Goal: Task Accomplishment & Management: Use online tool/utility

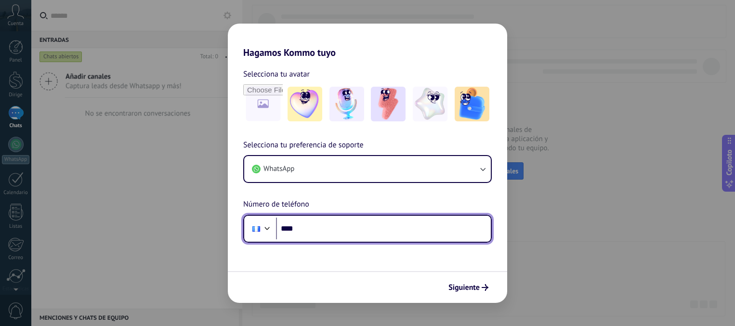
click at [352, 227] on input "****" at bounding box center [383, 229] width 215 height 22
type input "**********"
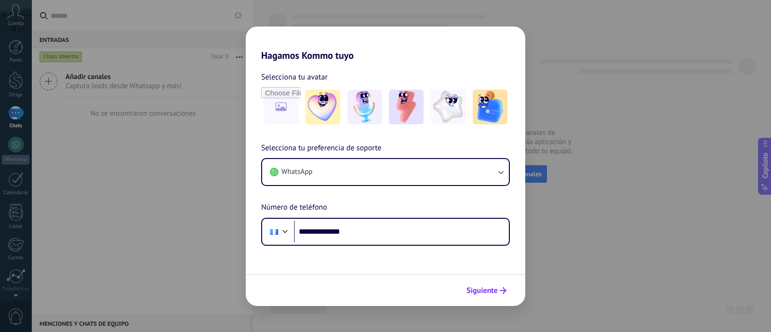
click at [483, 293] on font "Siguiente" at bounding box center [482, 291] width 31 height 10
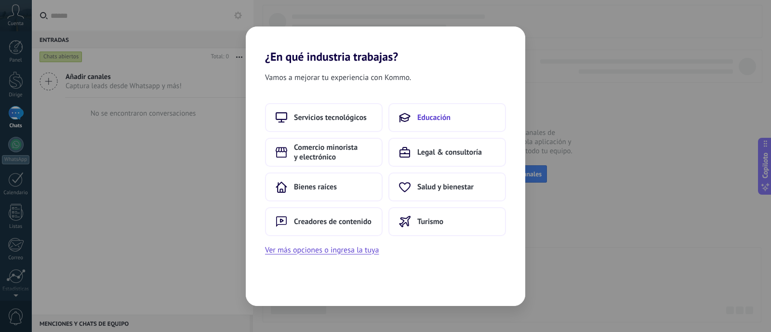
click at [429, 113] on font "Educación" at bounding box center [433, 118] width 33 height 10
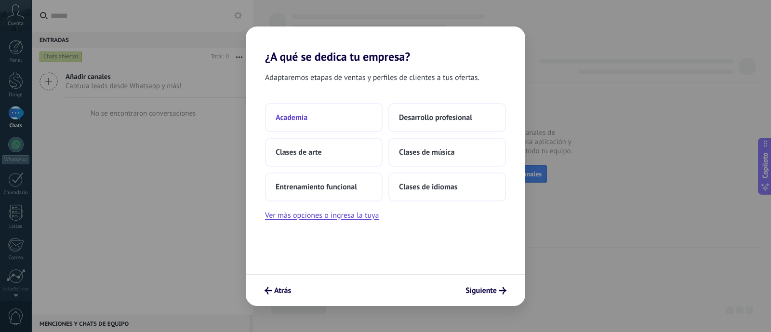
click at [295, 121] on font "Academia" at bounding box center [292, 118] width 32 height 10
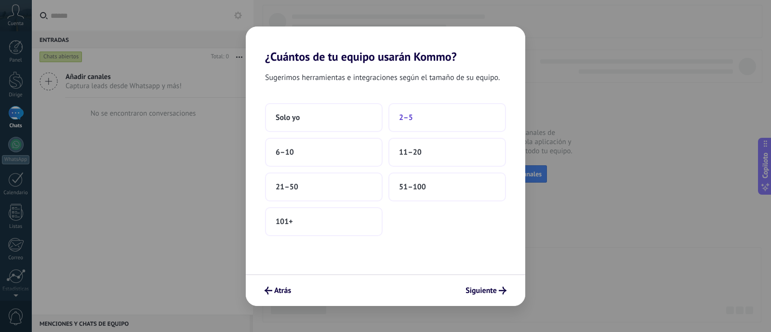
click at [408, 117] on font "2–5" at bounding box center [406, 118] width 14 height 10
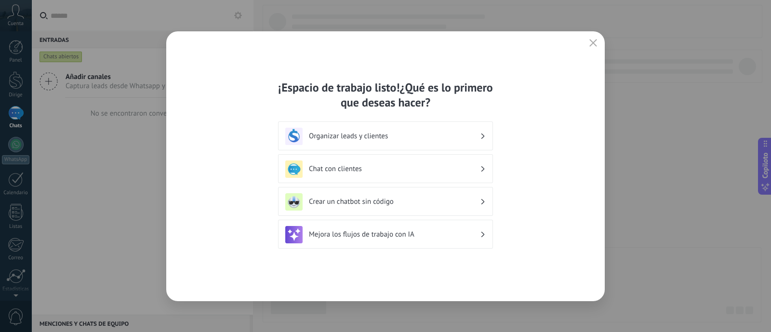
click at [346, 134] on font "Organizar leads y clientes" at bounding box center [348, 136] width 79 height 9
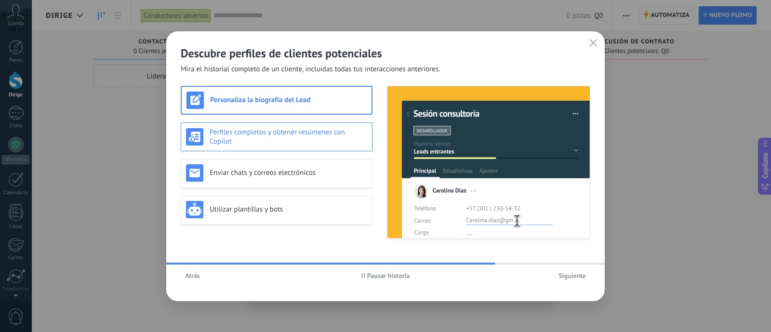
click at [285, 131] on font "Perfiles completos y obtener resúmenes con Copilot" at bounding box center [277, 137] width 135 height 18
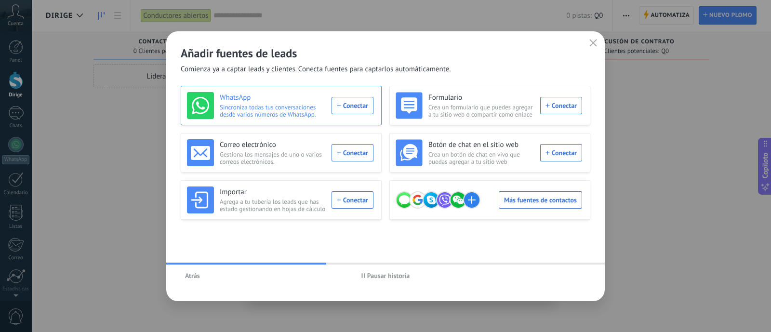
click at [354, 107] on div "WhatsApp Sincroniza todas tus conversaciones desde varios números de WhatsApp. …" at bounding box center [280, 105] width 187 height 27
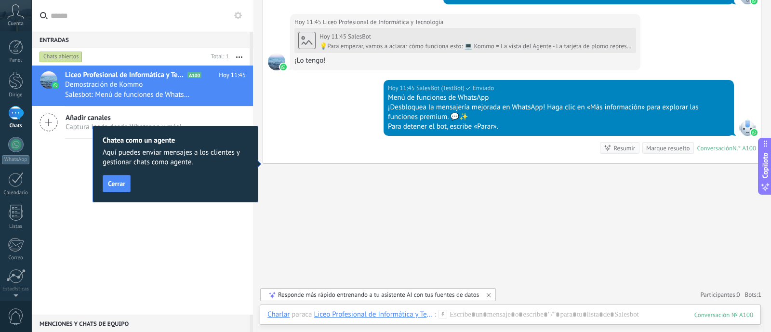
scroll to position [437, 0]
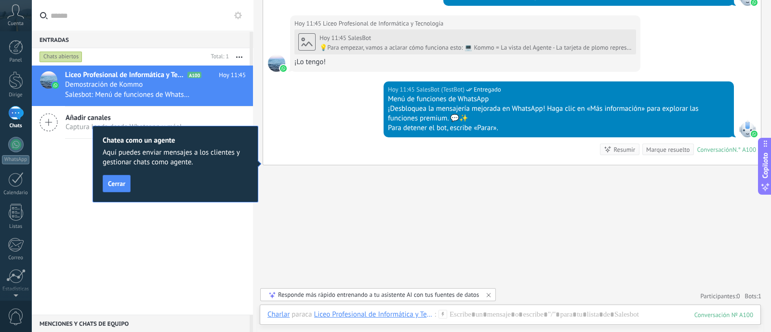
click at [12, 115] on div "1" at bounding box center [15, 113] width 15 height 14
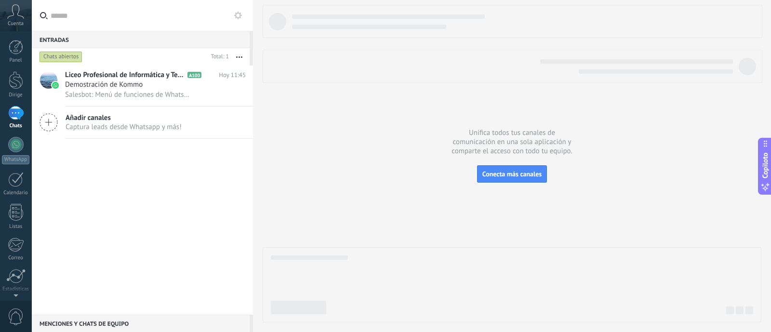
click at [86, 117] on font "Añadir canales" at bounding box center [88, 117] width 45 height 9
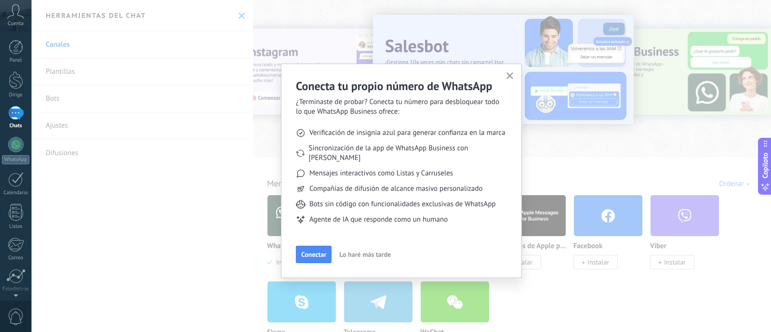
click at [508, 72] on icon "button" at bounding box center [510, 75] width 7 height 7
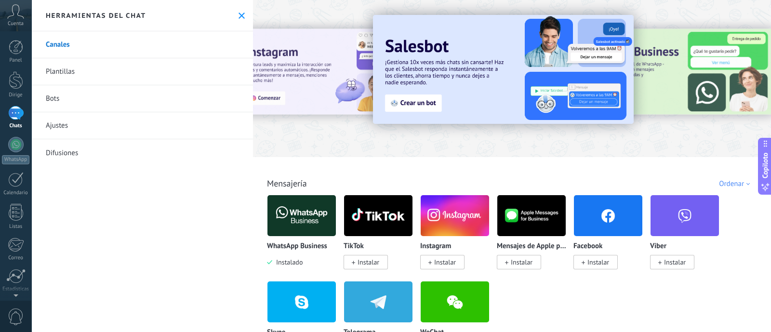
click at [222, 102] on link "Bots" at bounding box center [142, 98] width 222 height 27
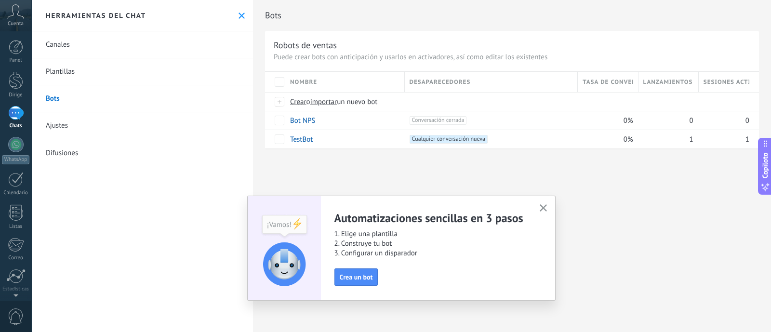
click at [76, 69] on link "Plantillas" at bounding box center [142, 71] width 222 height 27
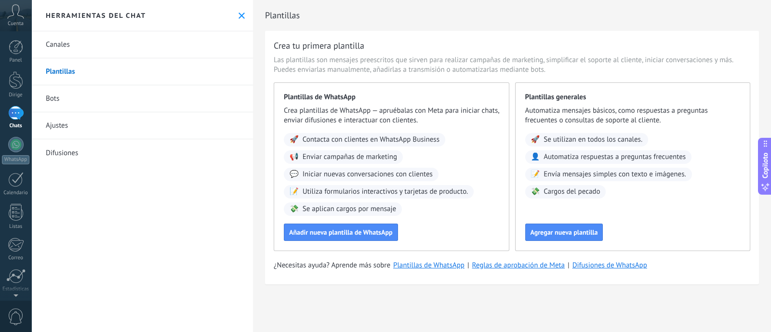
click at [58, 101] on font "Bots" at bounding box center [52, 98] width 13 height 9
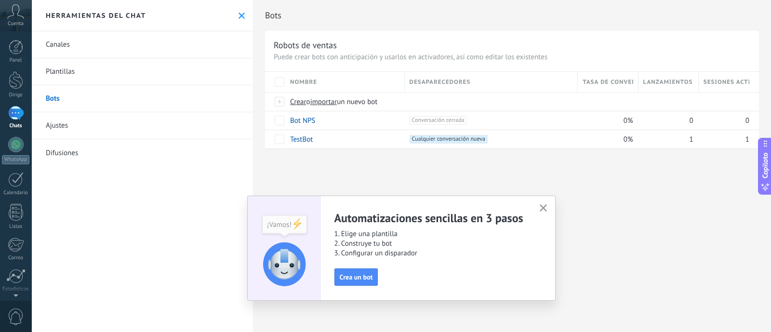
click at [65, 126] on font "Ajustes" at bounding box center [57, 125] width 22 height 9
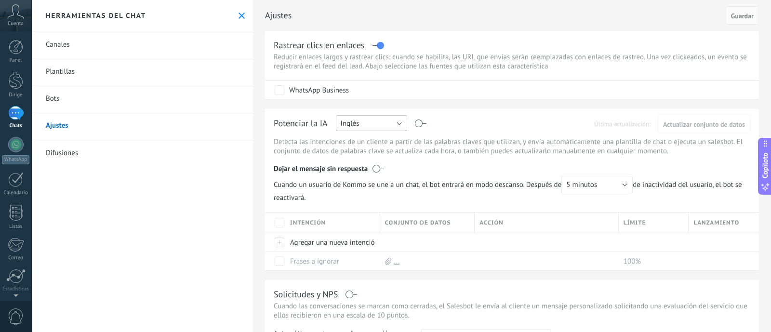
click at [401, 121] on button "Inglés" at bounding box center [371, 123] width 71 height 16
click at [357, 155] on font "Español" at bounding box center [353, 156] width 25 height 9
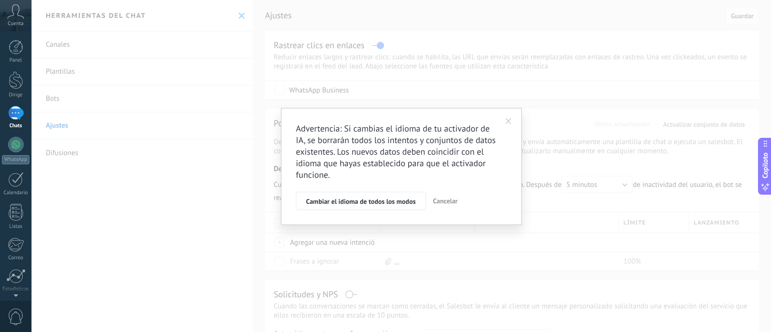
click at [179, 134] on div "Advertencia: Si cambias el idioma de tu activador de IA, se borrarán todos los …" at bounding box center [401, 166] width 740 height 332
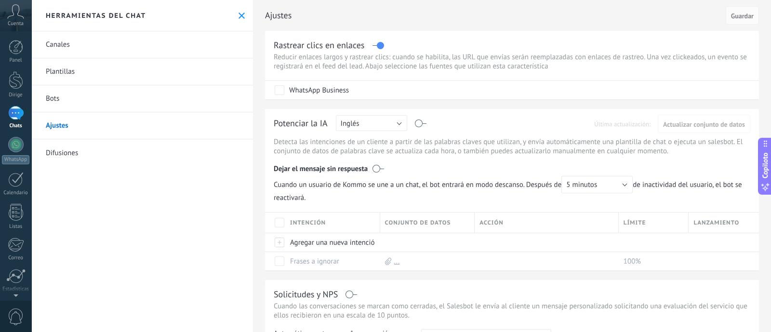
click at [70, 151] on font "Difusiones" at bounding box center [62, 152] width 32 height 9
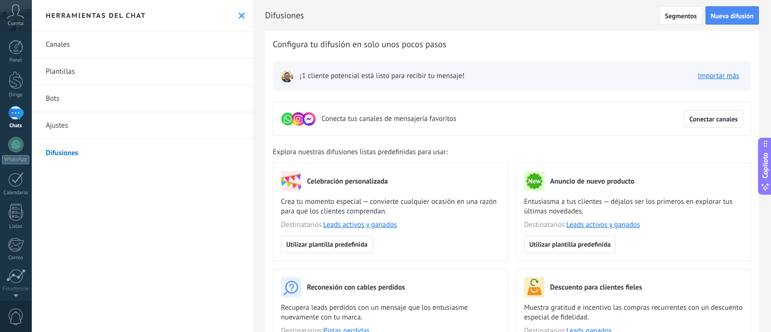
click at [291, 78] on img at bounding box center [287, 75] width 13 height 13
click at [65, 38] on link "Canales" at bounding box center [142, 44] width 222 height 27
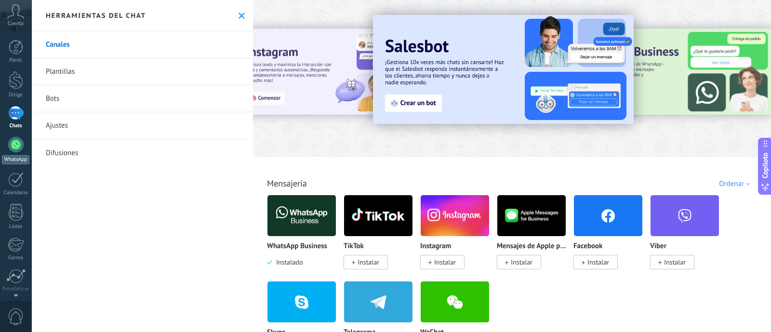
click at [12, 152] on link "WhatsApp" at bounding box center [15, 150] width 31 height 27
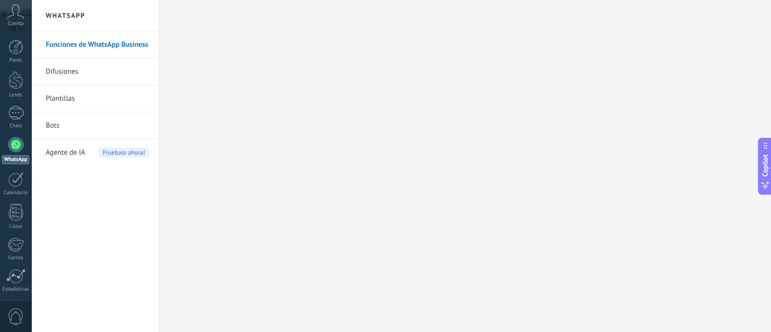
click at [17, 145] on div at bounding box center [15, 144] width 15 height 15
click at [15, 117] on div at bounding box center [15, 113] width 15 height 14
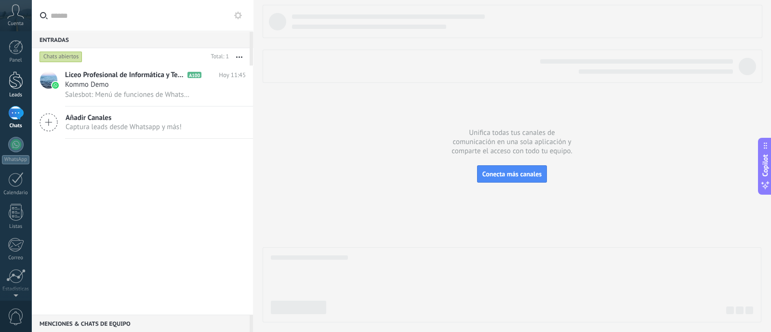
click at [17, 86] on div at bounding box center [16, 80] width 14 height 18
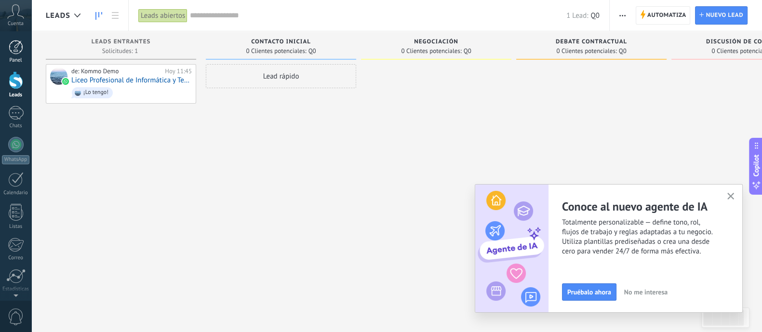
click at [13, 54] on link "Panel" at bounding box center [15, 52] width 31 height 24
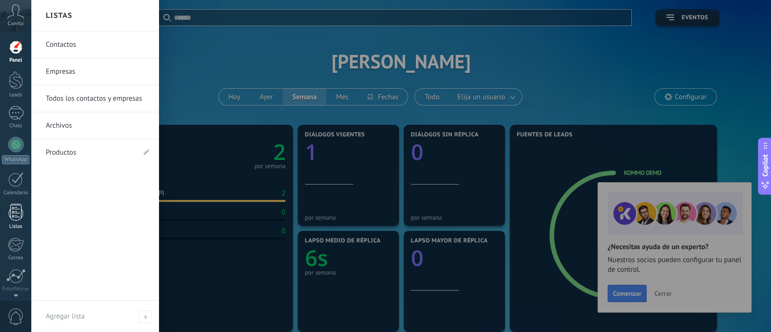
click at [14, 215] on div at bounding box center [16, 212] width 14 height 17
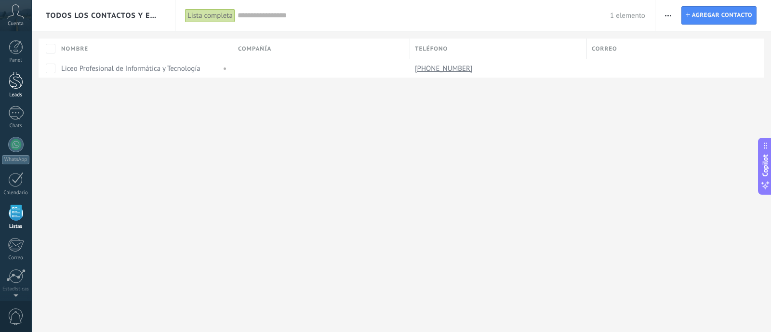
click at [14, 81] on div at bounding box center [16, 80] width 14 height 18
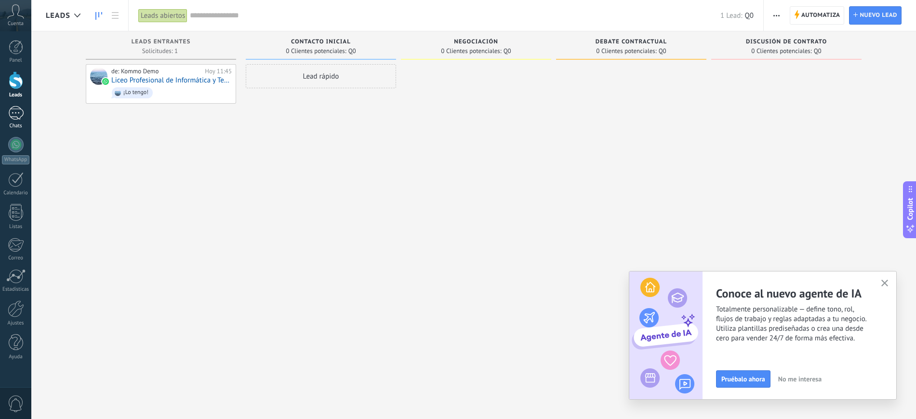
click at [21, 111] on div at bounding box center [15, 113] width 15 height 14
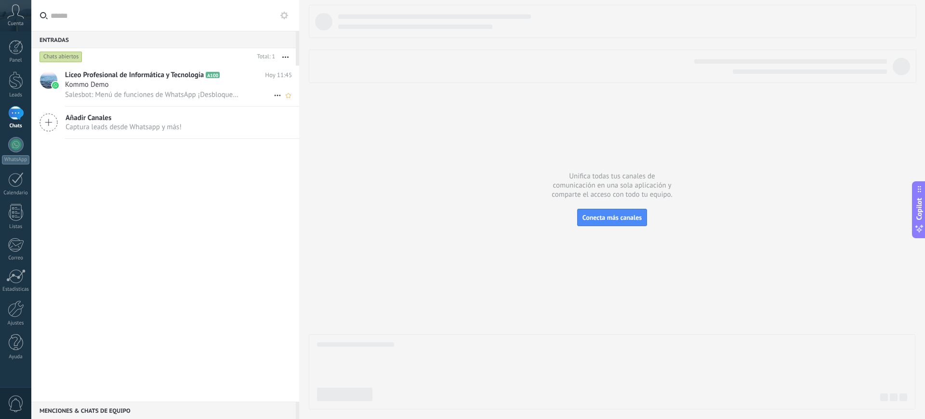
click at [146, 77] on span "Liceo Profesional de Informática y Tecnología" at bounding box center [134, 75] width 139 height 10
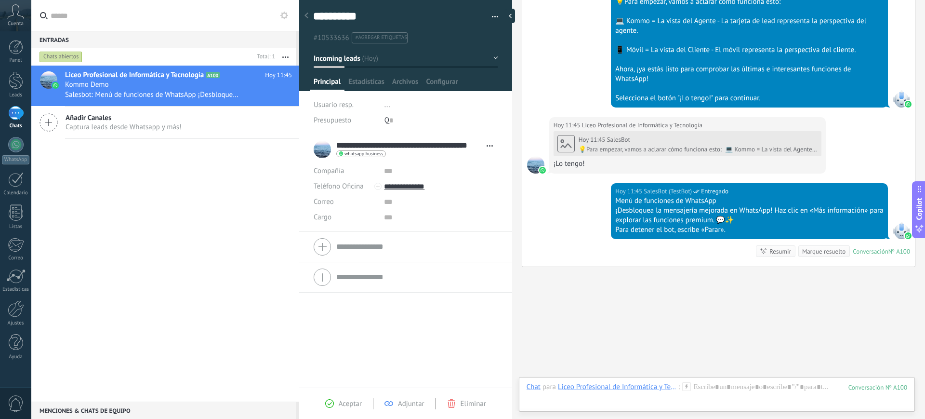
scroll to position [390, 0]
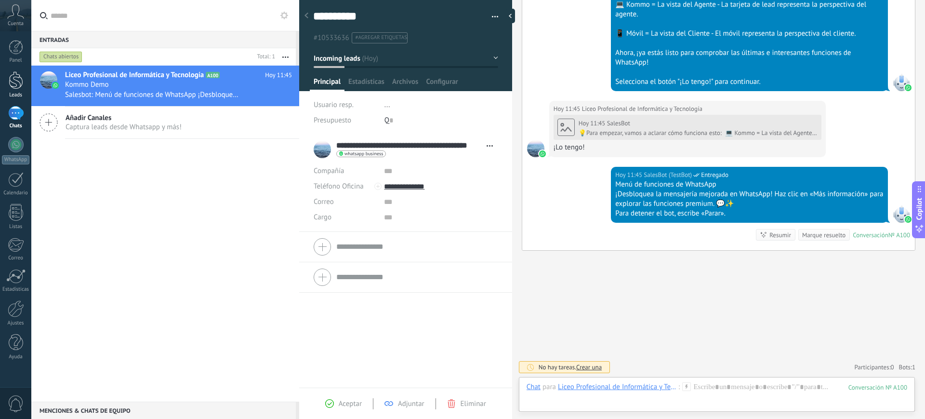
click at [11, 83] on div at bounding box center [16, 80] width 14 height 18
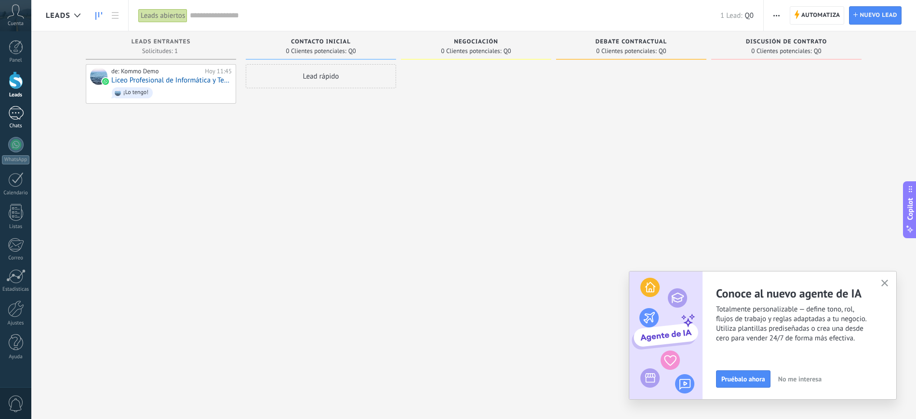
click at [16, 113] on div at bounding box center [15, 113] width 15 height 14
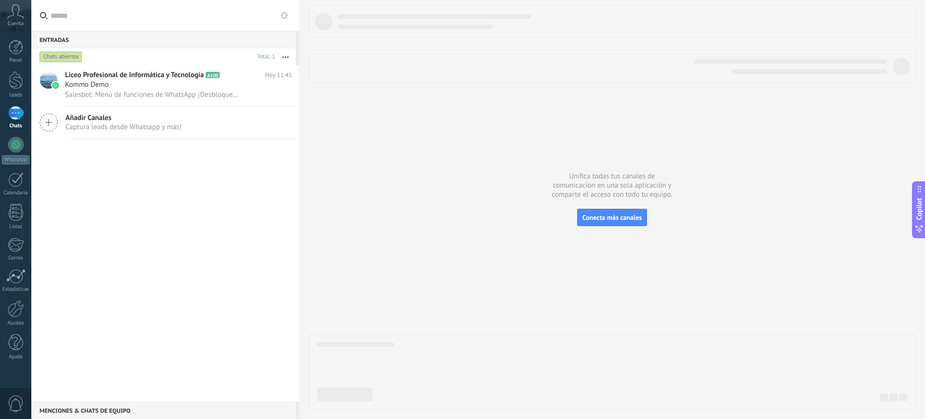
click at [92, 13] on input "text" at bounding box center [171, 15] width 241 height 31
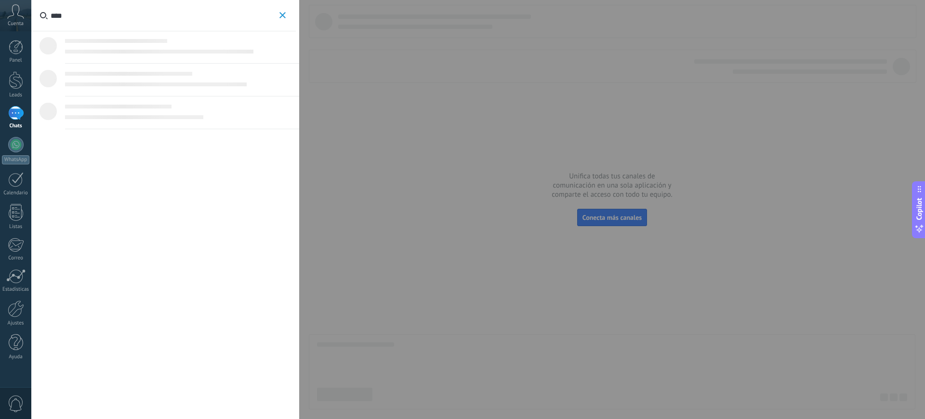
type input "****"
click at [14, 16] on icon at bounding box center [15, 11] width 17 height 14
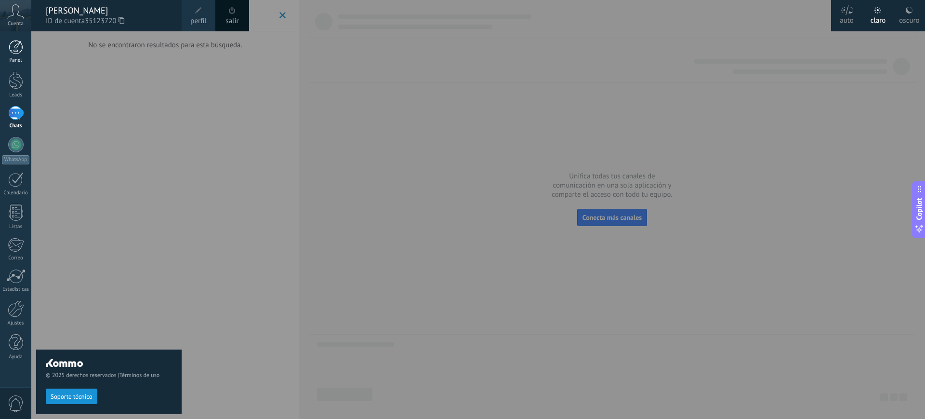
click at [14, 43] on div at bounding box center [16, 47] width 14 height 14
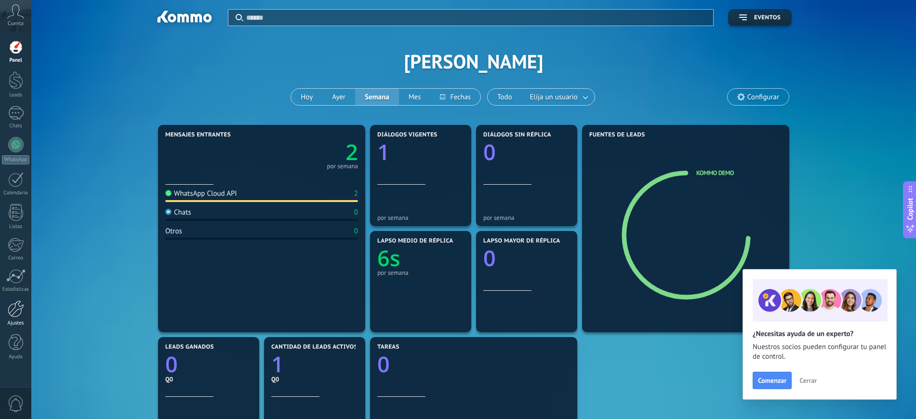
click at [16, 311] on div at bounding box center [16, 308] width 16 height 17
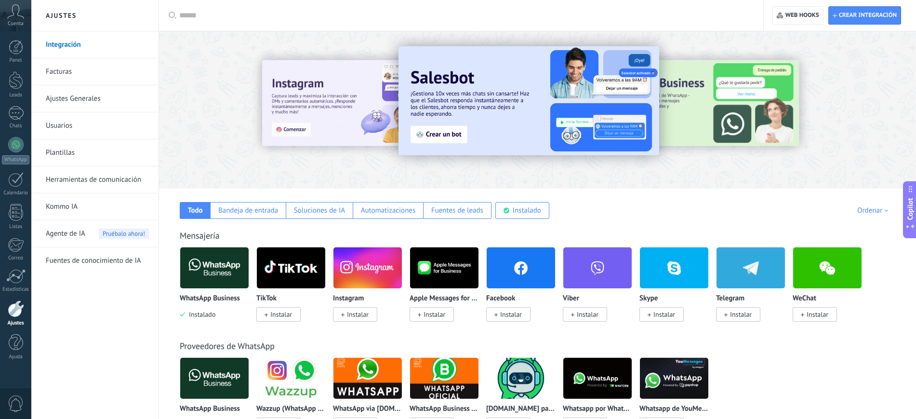
click at [208, 296] on p "WhatsApp Business" at bounding box center [210, 298] width 60 height 8
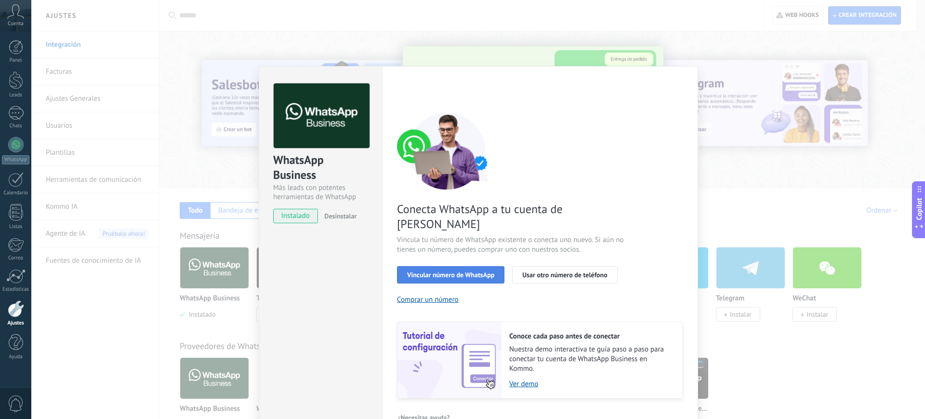
click at [451, 266] on button "Vincular número de WhatsApp" at bounding box center [450, 274] width 107 height 17
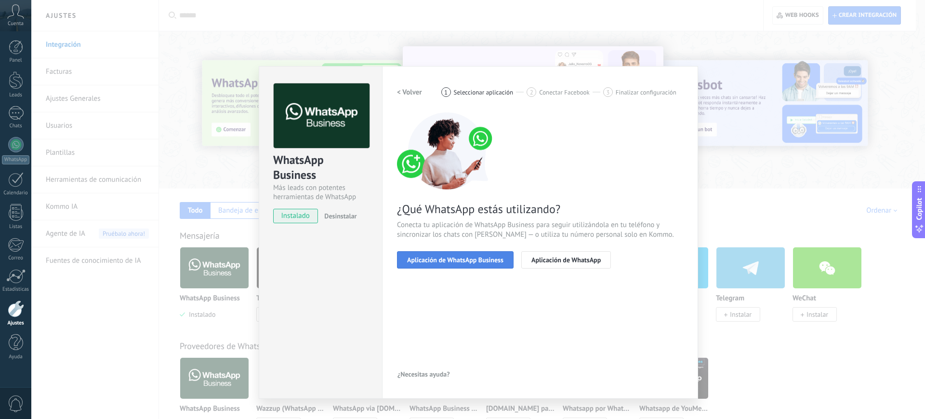
click at [456, 260] on span "Aplicación de WhatsApp Business" at bounding box center [455, 259] width 96 height 7
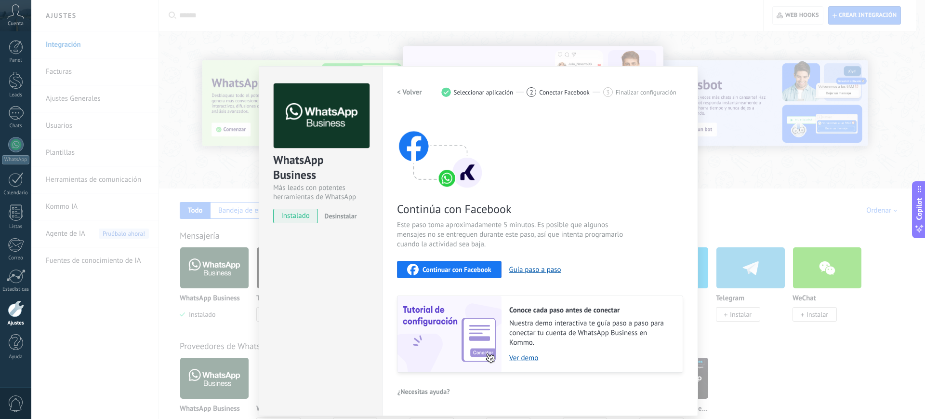
click at [466, 266] on span "Continuar con Facebook" at bounding box center [457, 269] width 69 height 7
click at [340, 215] on span "Desinstalar" at bounding box center [340, 216] width 32 height 9
click at [293, 217] on span "instalado" at bounding box center [296, 216] width 44 height 14
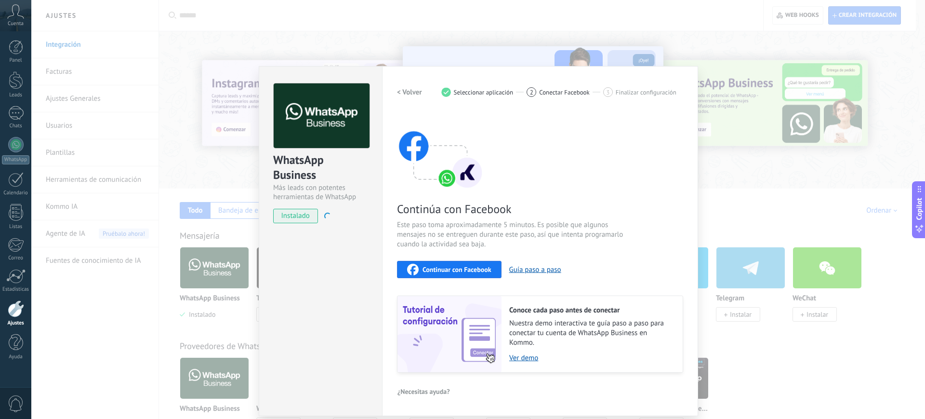
click at [674, 89] on span "Finalizar configuración" at bounding box center [646, 92] width 61 height 7
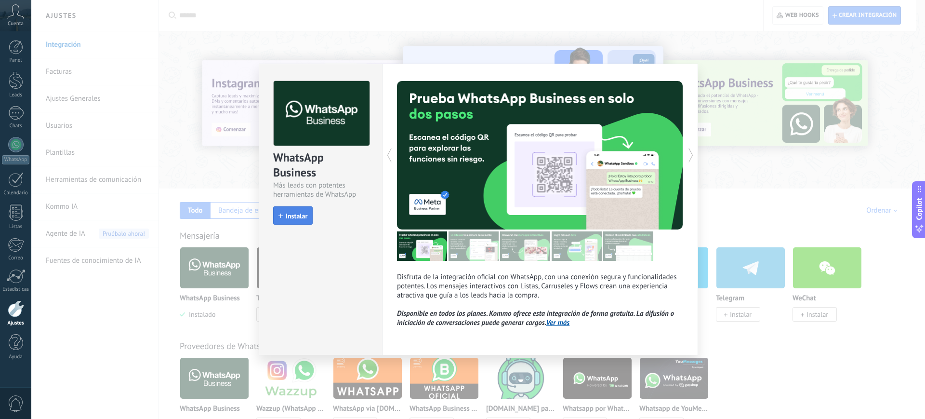
click at [294, 215] on span "Instalar" at bounding box center [297, 216] width 22 height 7
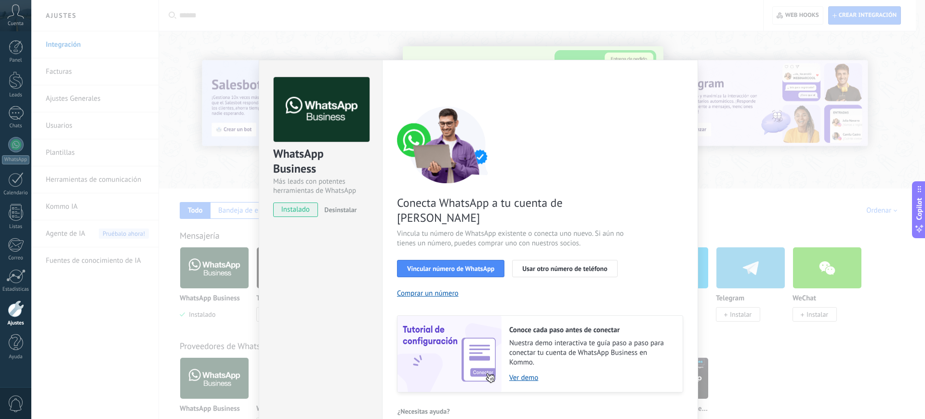
scroll to position [8, 0]
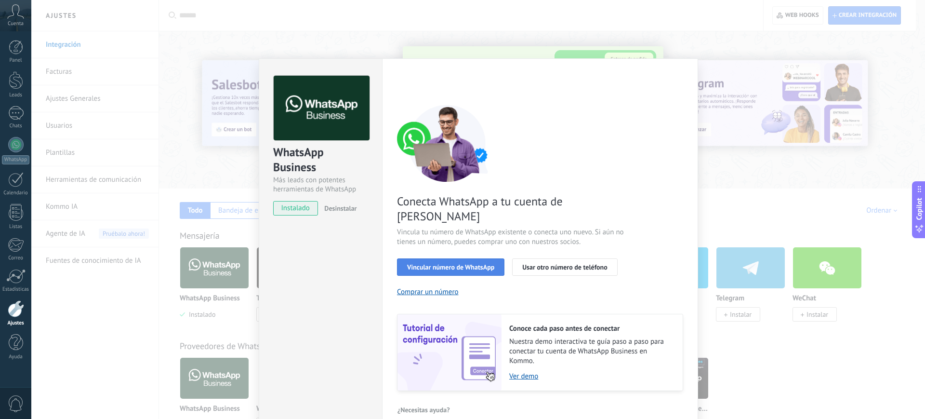
click at [470, 264] on span "Vincular número de WhatsApp" at bounding box center [450, 267] width 87 height 7
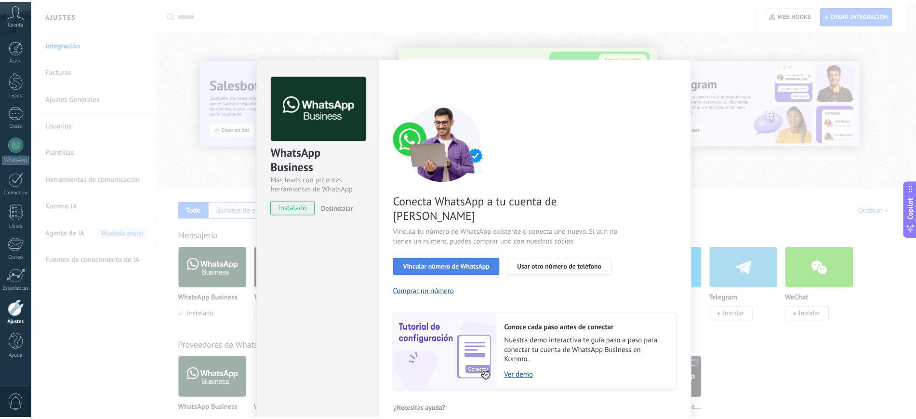
scroll to position [0, 0]
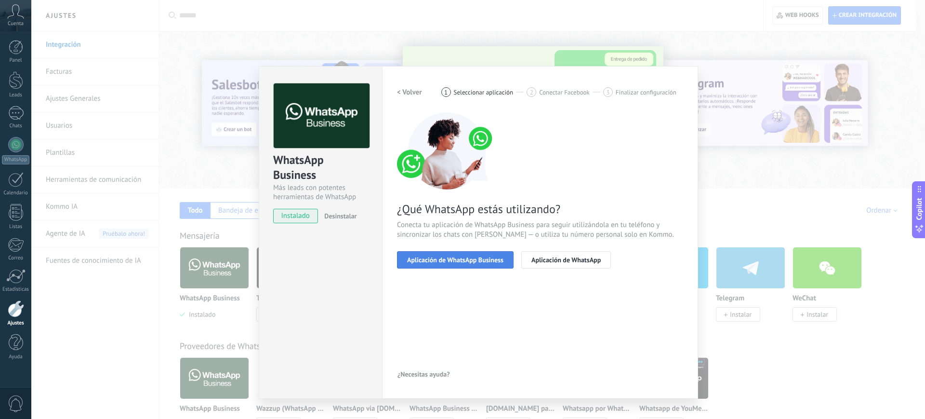
click at [458, 256] on span "Aplicación de WhatsApp Business" at bounding box center [455, 259] width 96 height 7
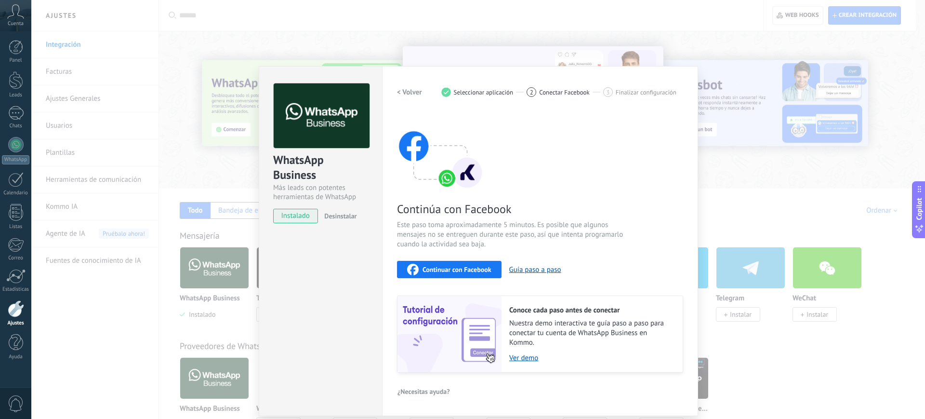
click at [459, 268] on span "Continuar con Facebook" at bounding box center [457, 269] width 69 height 7
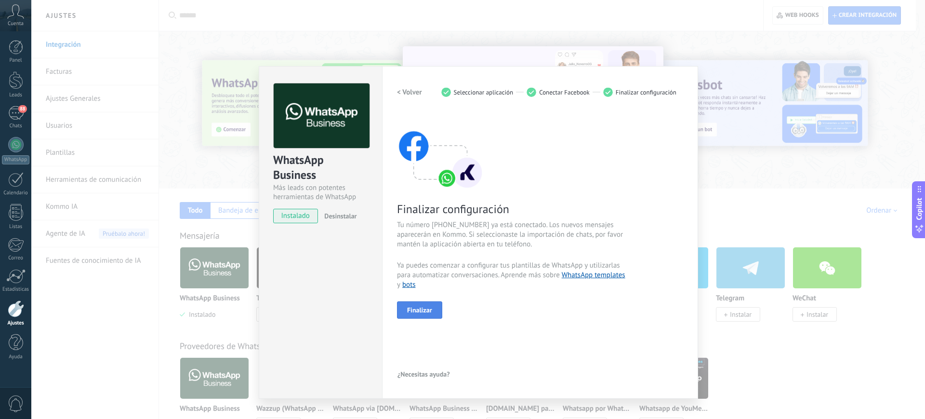
click at [411, 304] on button "Finalizar" at bounding box center [419, 309] width 45 height 17
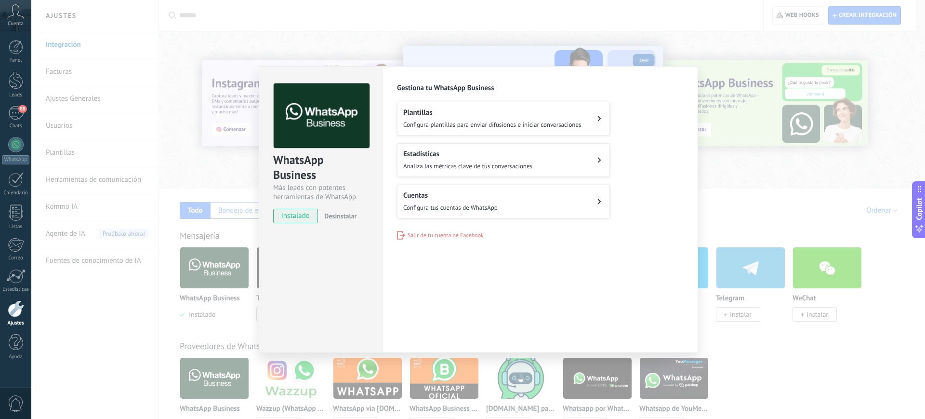
click at [430, 139] on div "Plantillas Configura plantillas para enviar difusiones e iniciar conversaciones…" at bounding box center [540, 160] width 286 height 117
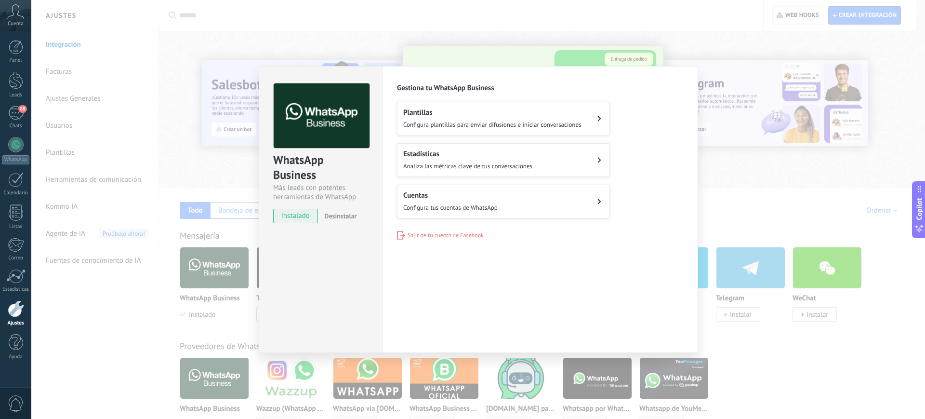
click at [729, 199] on div "WhatsApp Business Más leads con potentes herramientas de WhatsApp instalado Des…" at bounding box center [478, 209] width 894 height 419
